Goal: Use online tool/utility: Use online tool/utility

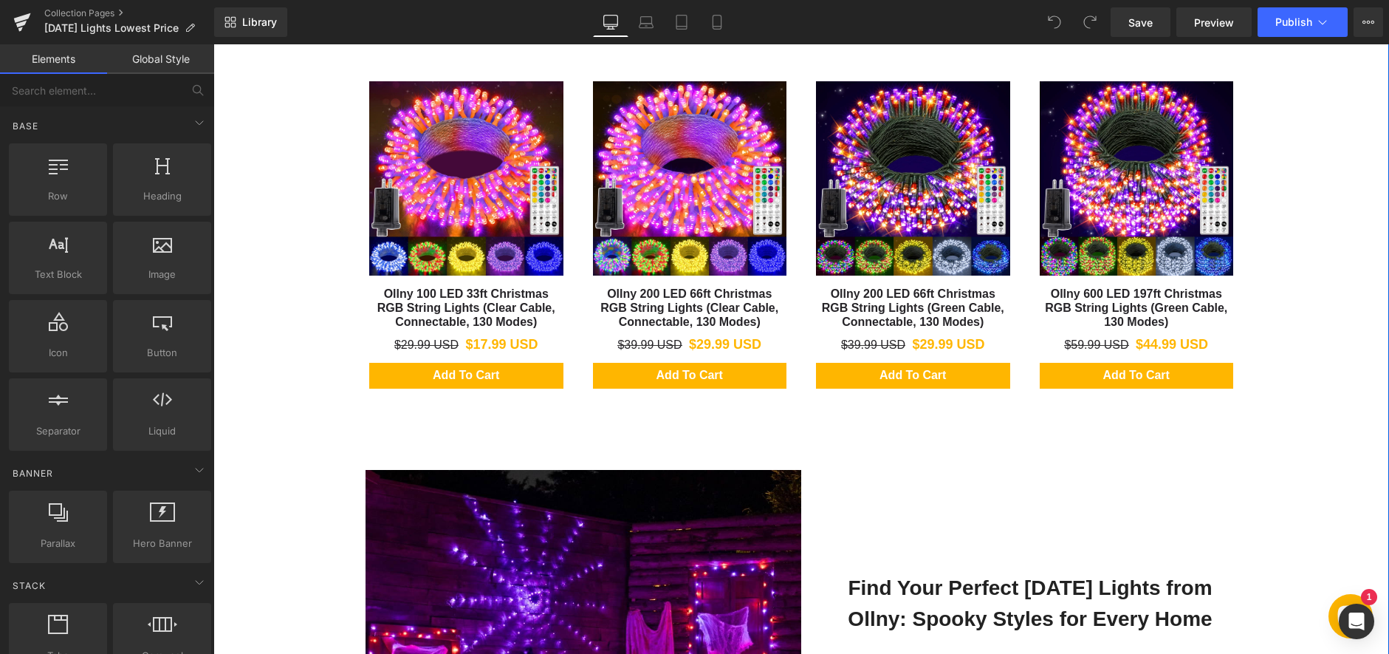
scroll to position [591, 0]
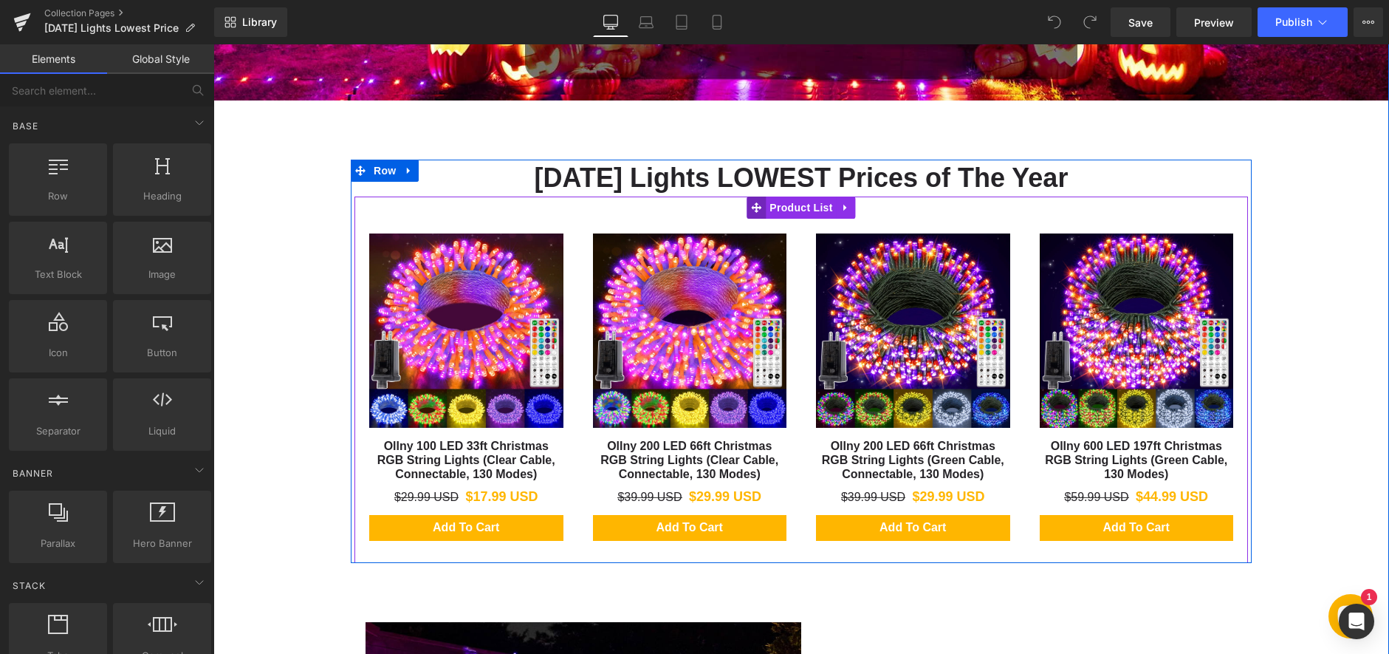
click at [753, 205] on icon at bounding box center [756, 207] width 10 height 10
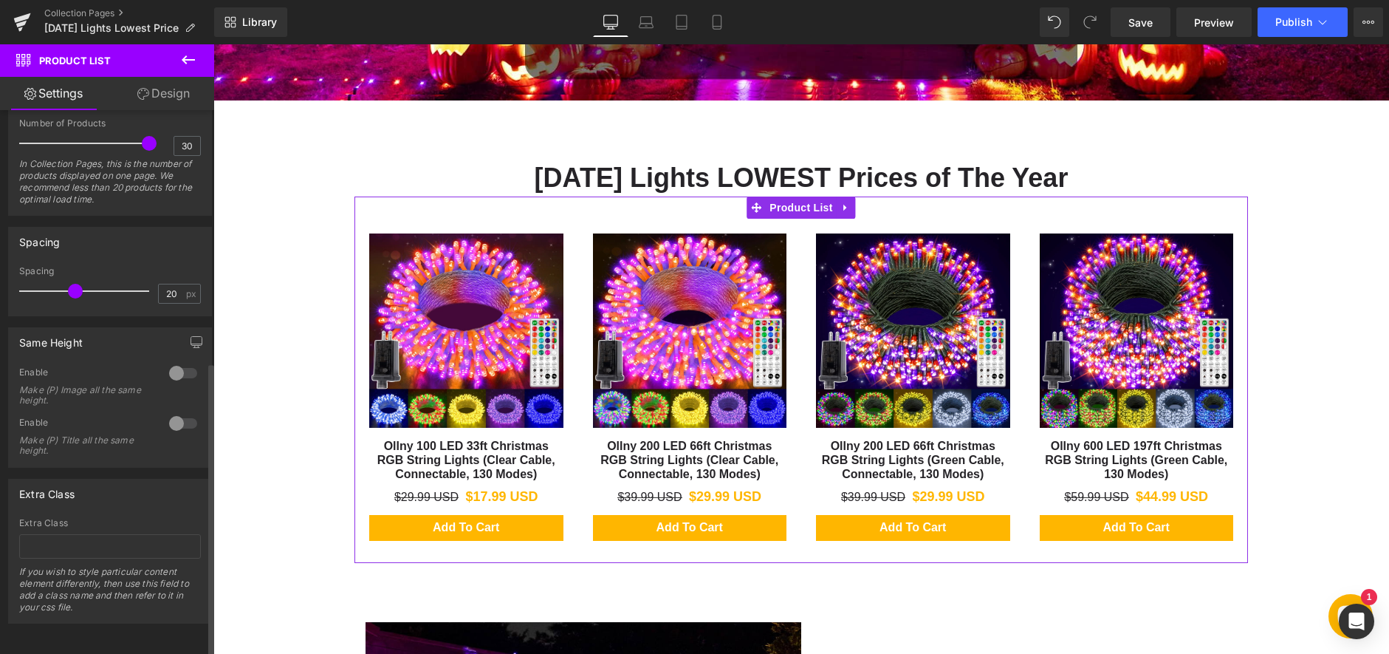
scroll to position [465, 0]
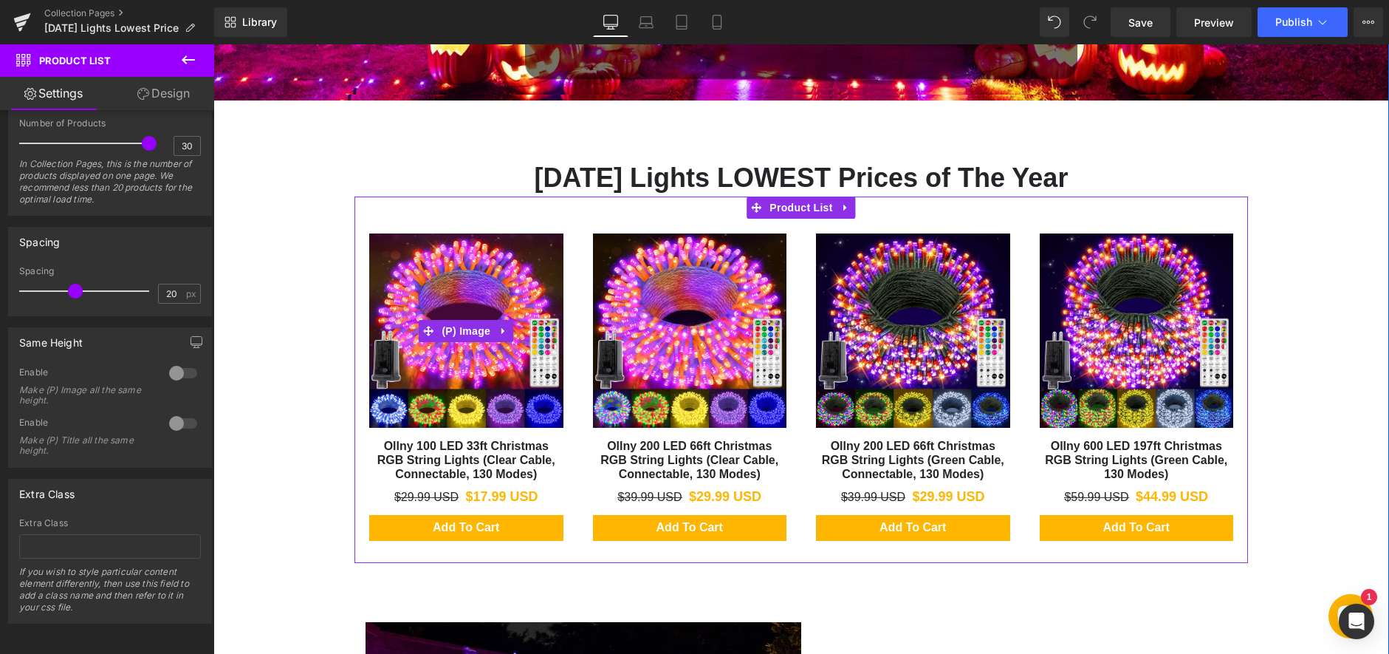
click at [443, 281] on img at bounding box center [466, 330] width 194 height 194
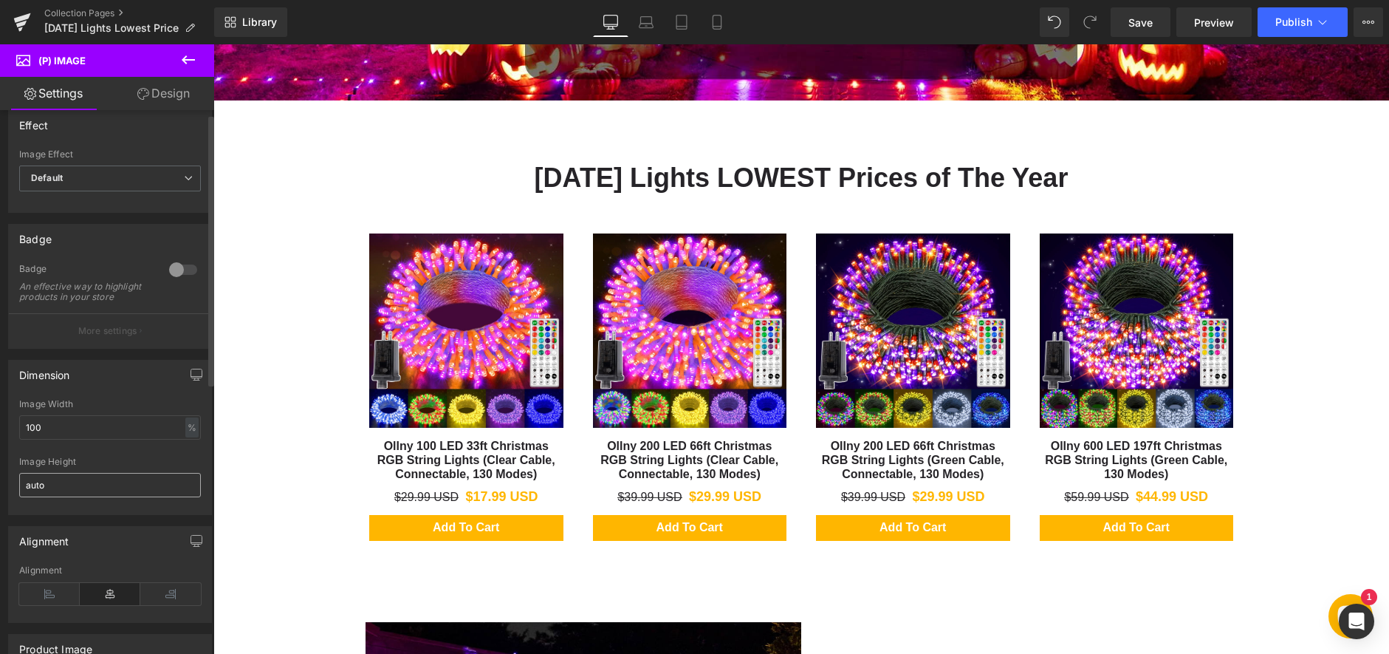
scroll to position [0, 0]
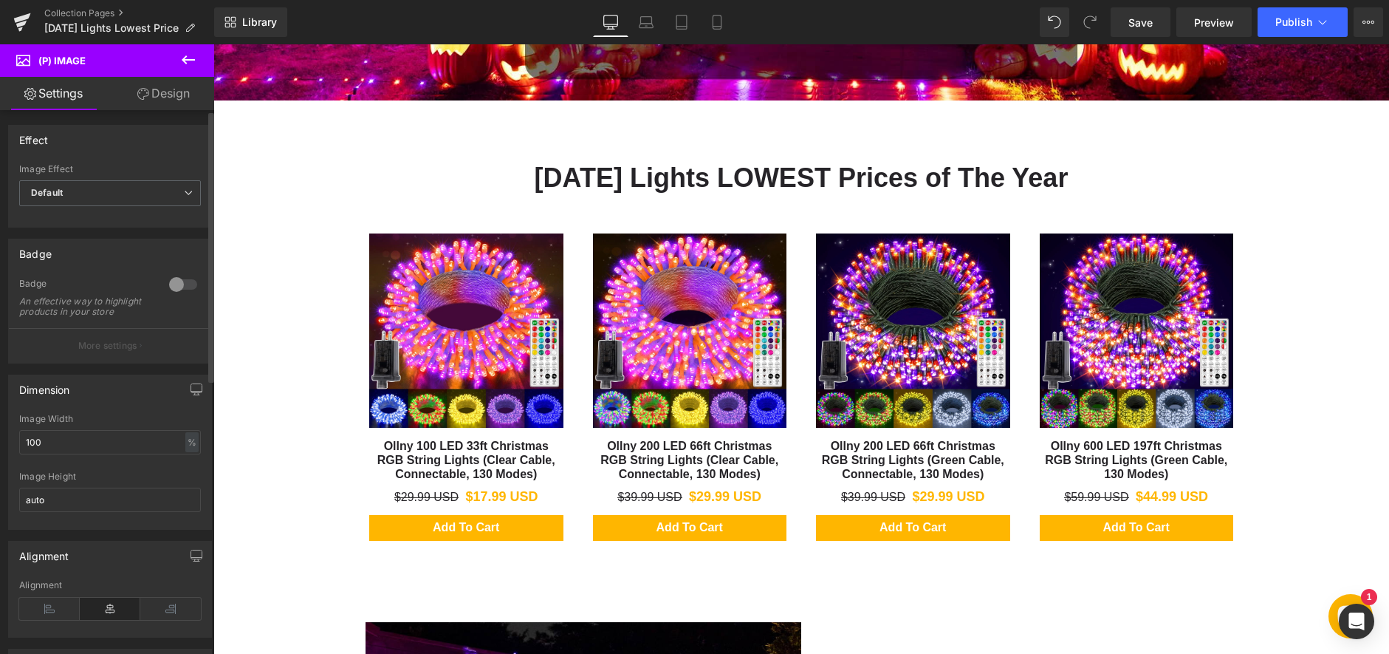
click at [170, 278] on div at bounding box center [182, 285] width 35 height 24
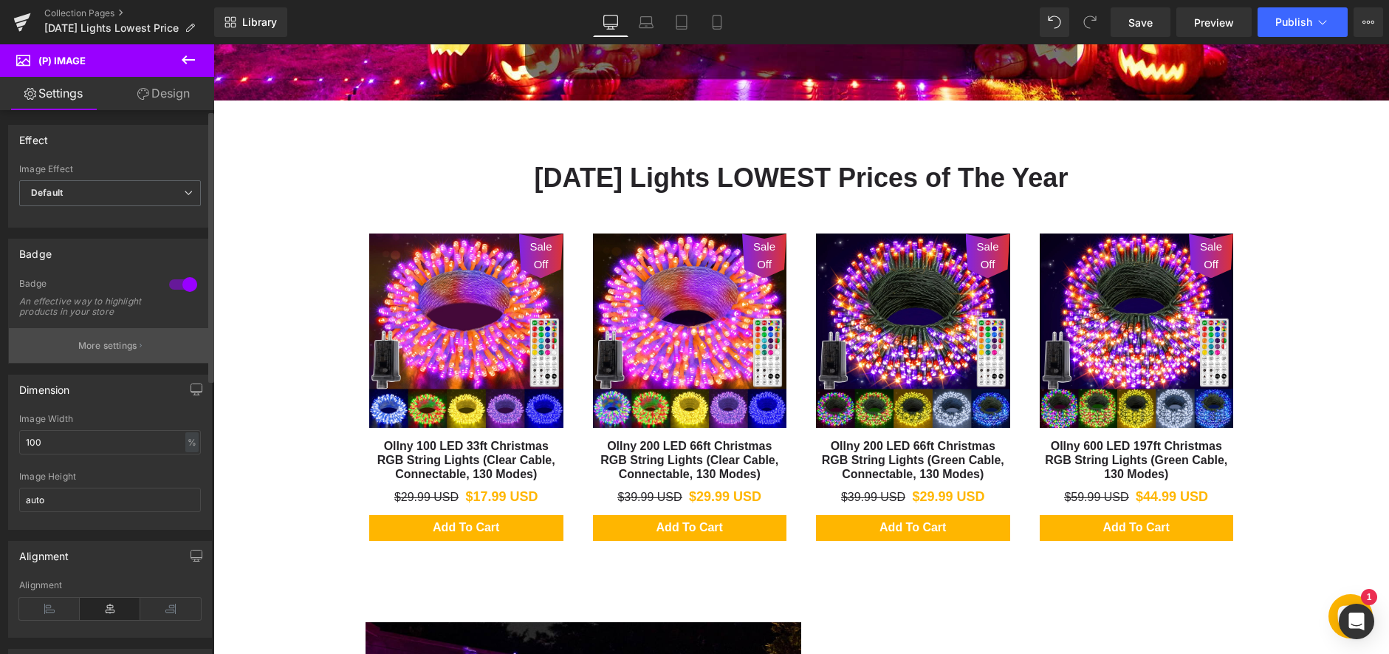
click at [109, 352] on p "More settings" at bounding box center [107, 345] width 59 height 13
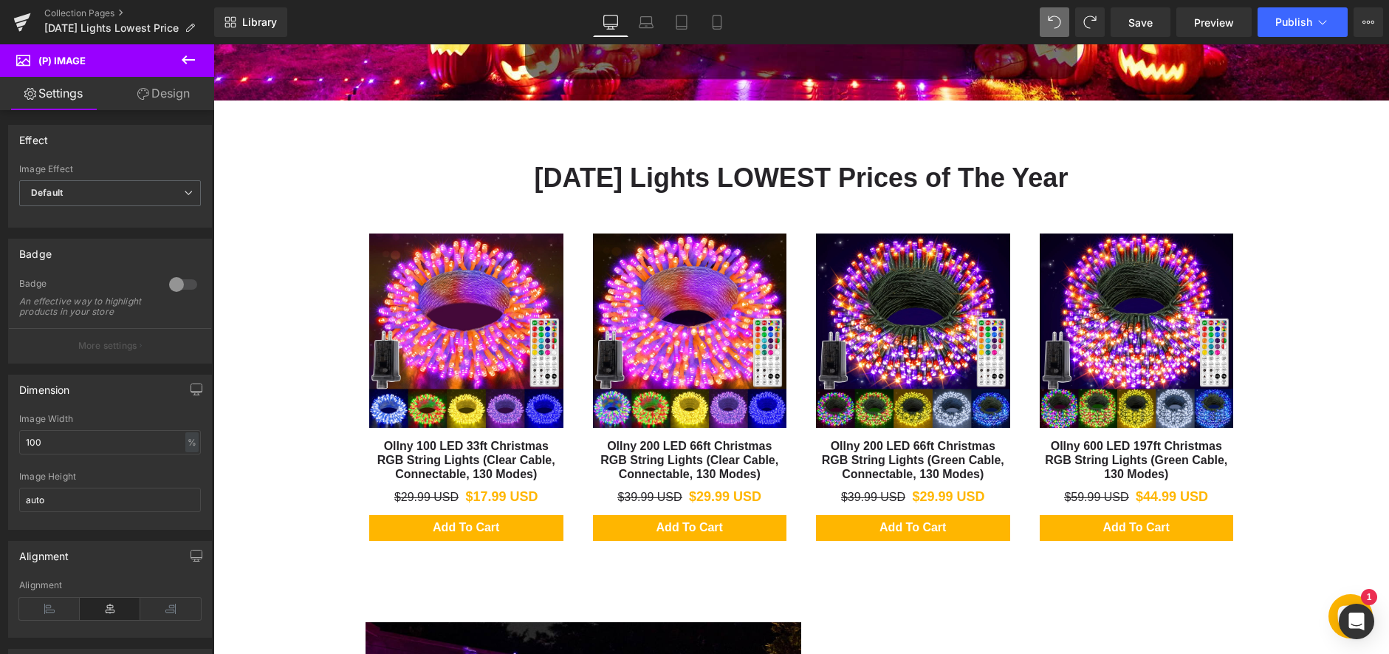
click at [106, 199] on span "Default" at bounding box center [110, 193] width 182 height 26
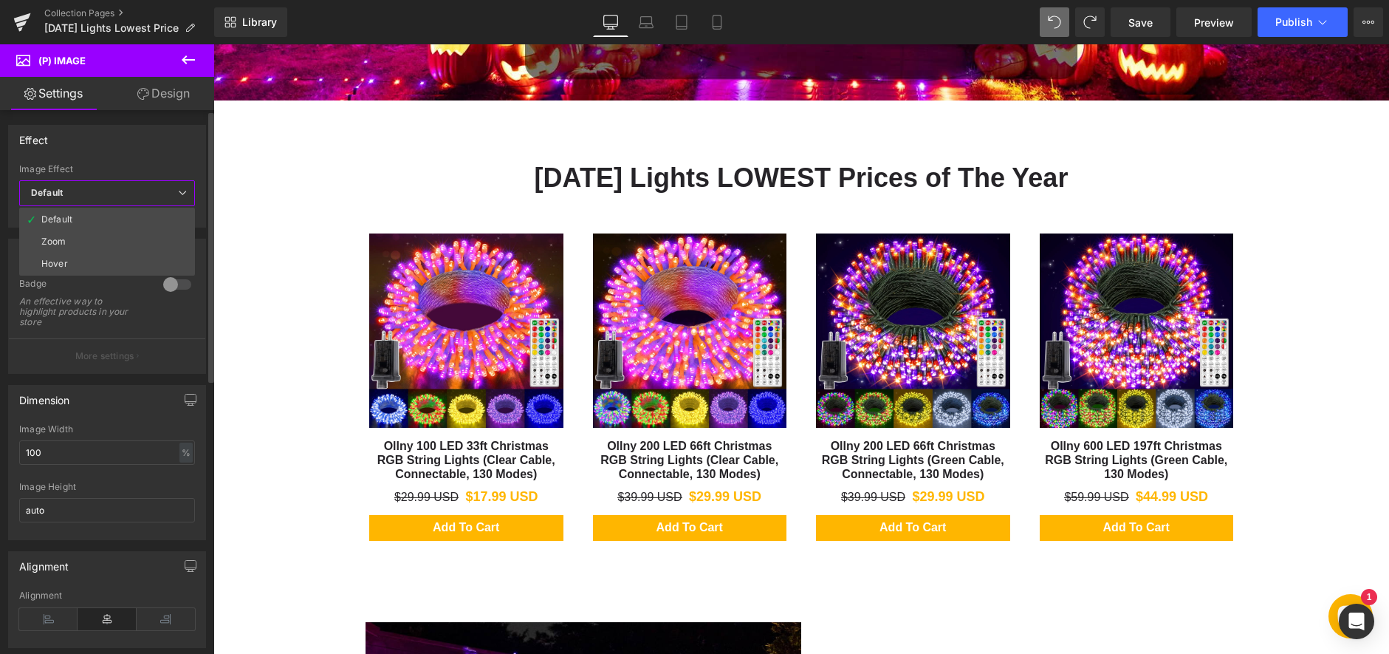
click at [106, 199] on span "Default" at bounding box center [107, 193] width 176 height 26
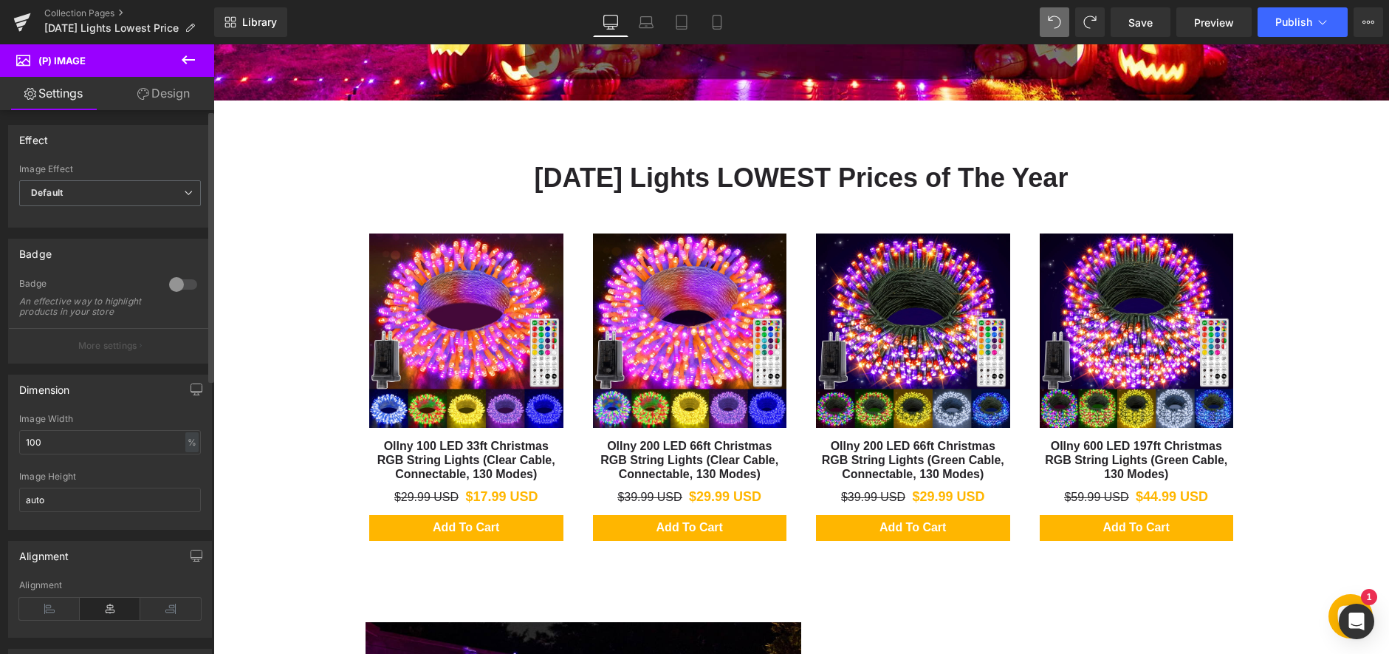
click at [183, 286] on div at bounding box center [182, 285] width 35 height 24
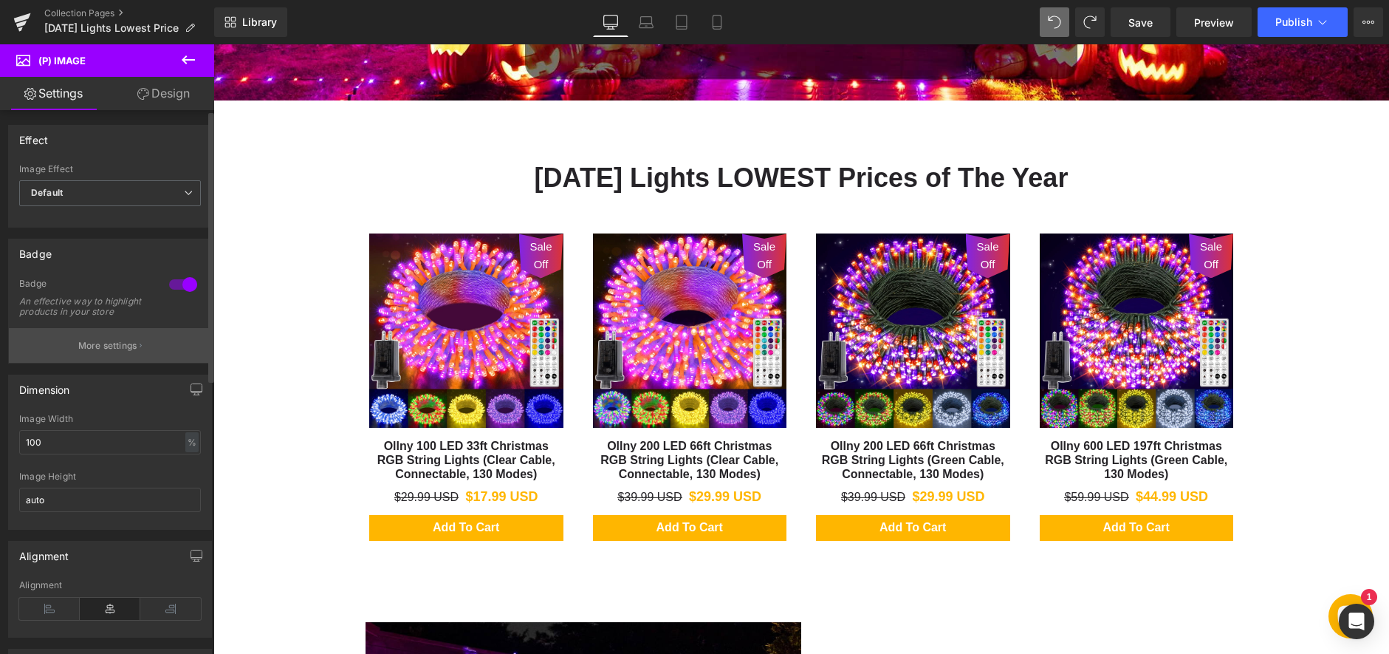
click at [111, 352] on p "More settings" at bounding box center [107, 345] width 59 height 13
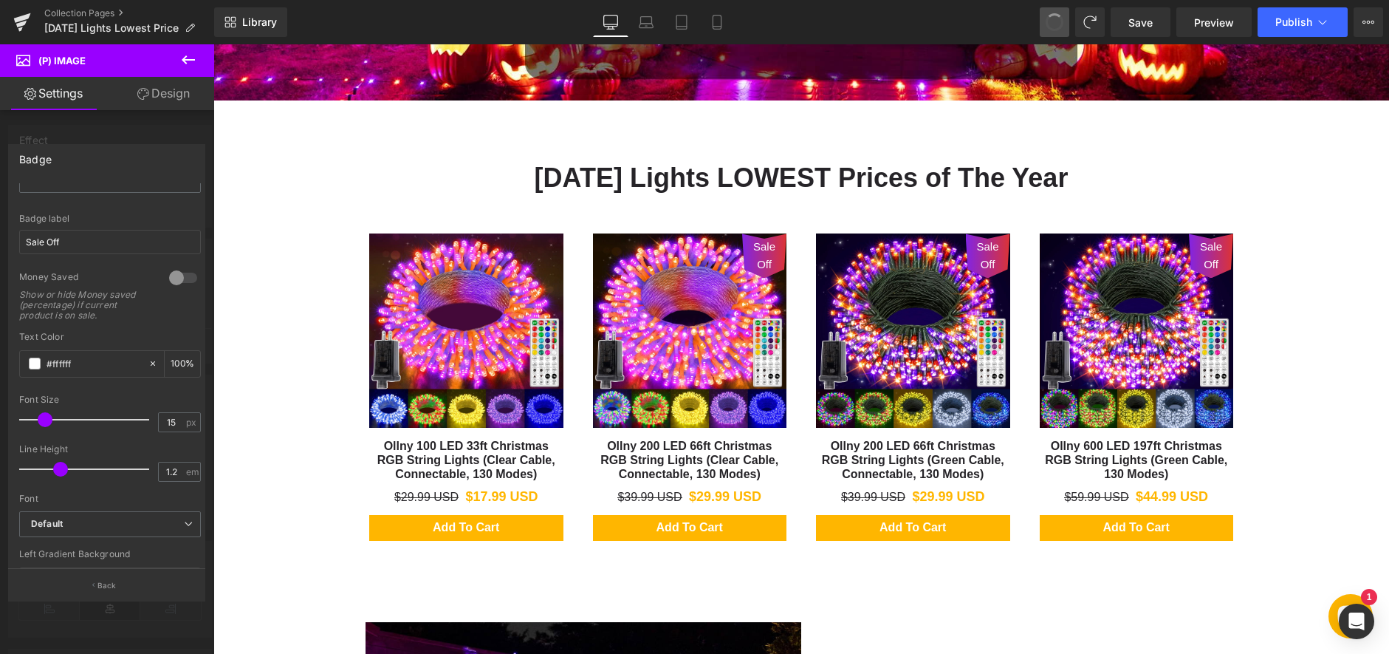
scroll to position [233, 0]
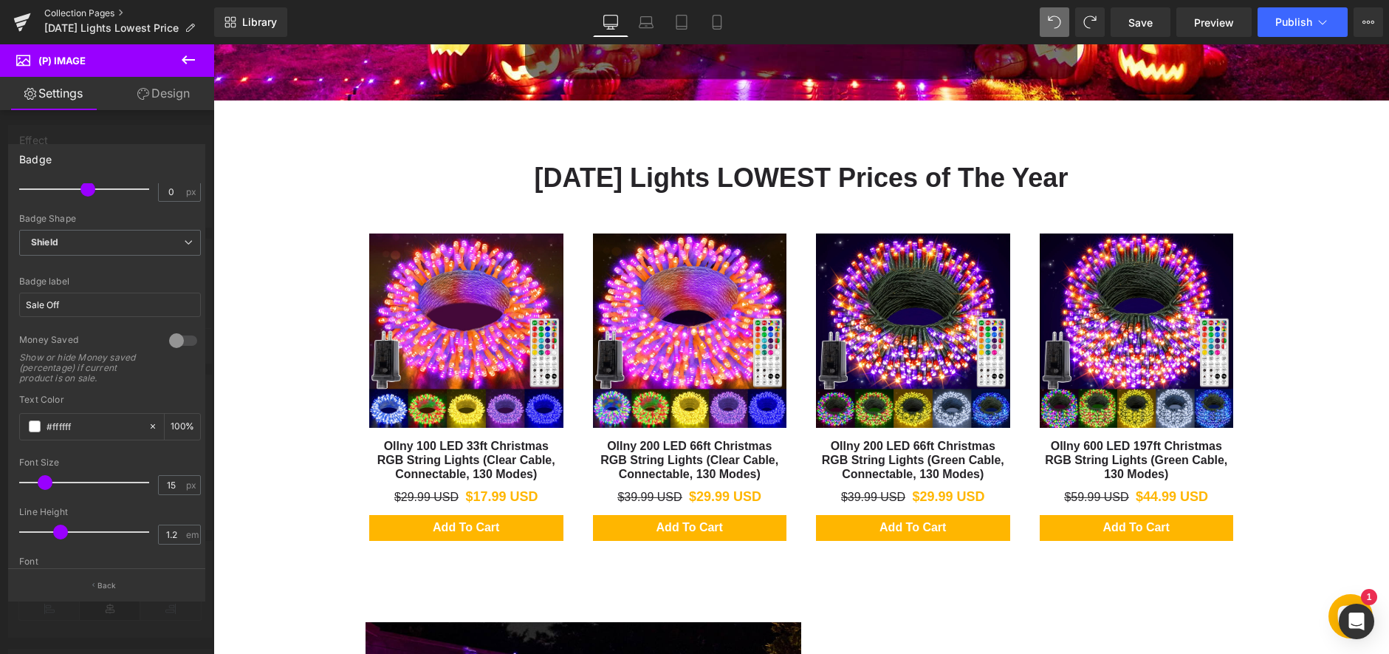
click at [72, 16] on link "Collection Pages" at bounding box center [129, 13] width 170 height 12
